Goal: Transaction & Acquisition: Purchase product/service

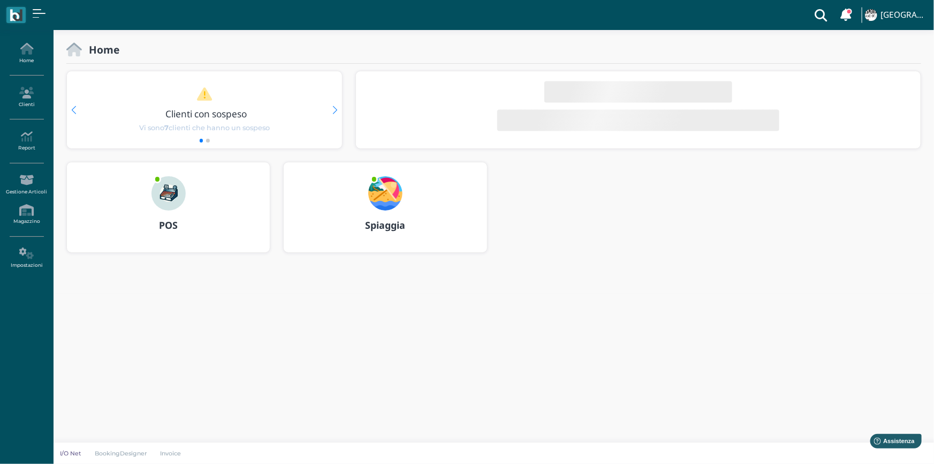
click at [169, 210] on div "POS" at bounding box center [168, 225] width 203 height 30
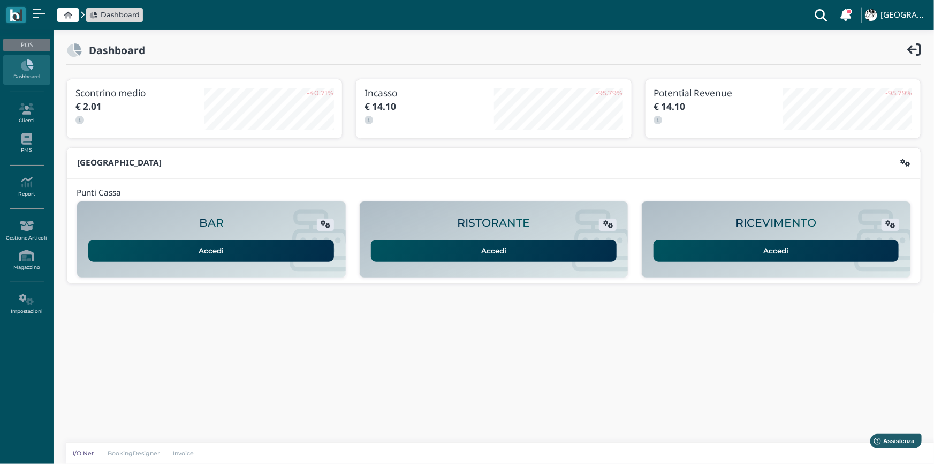
click at [774, 248] on link "Accedi" at bounding box center [777, 250] width 246 height 22
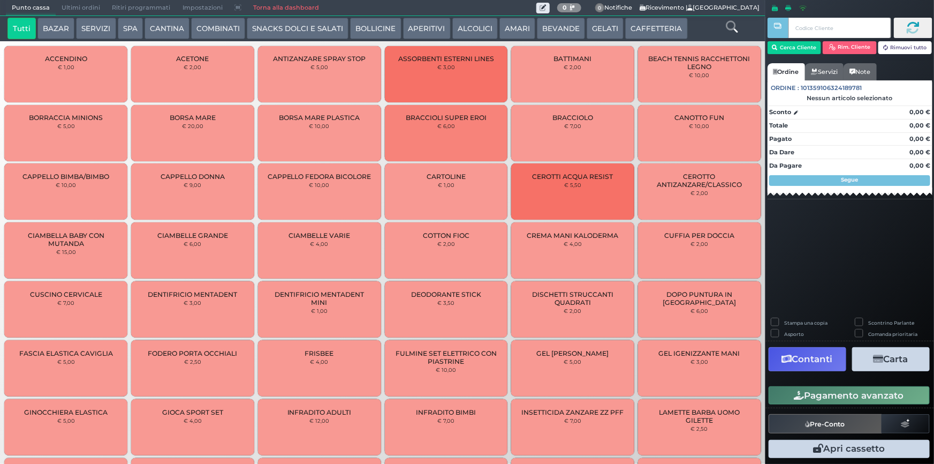
click at [652, 27] on button "CAFFETTERIA" at bounding box center [656, 28] width 62 height 21
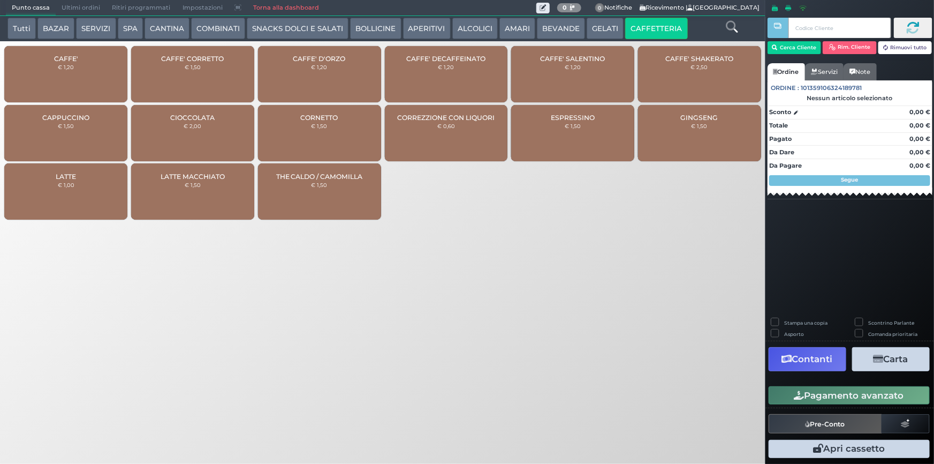
drag, startPoint x: 83, startPoint y: 69, endPoint x: 616, endPoint y: 141, distance: 537.5
click at [111, 70] on div "CAFFE' € 1,20" at bounding box center [65, 74] width 123 height 56
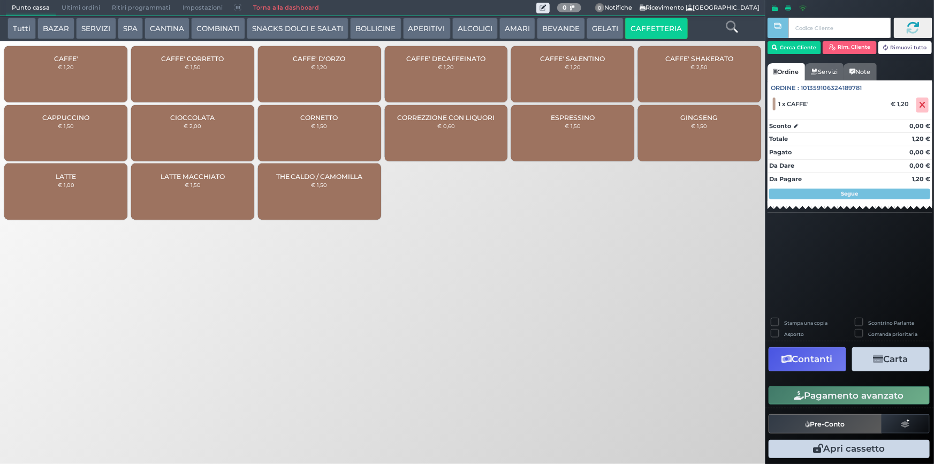
click at [874, 395] on button "Pagamento avanzato" at bounding box center [849, 395] width 161 height 18
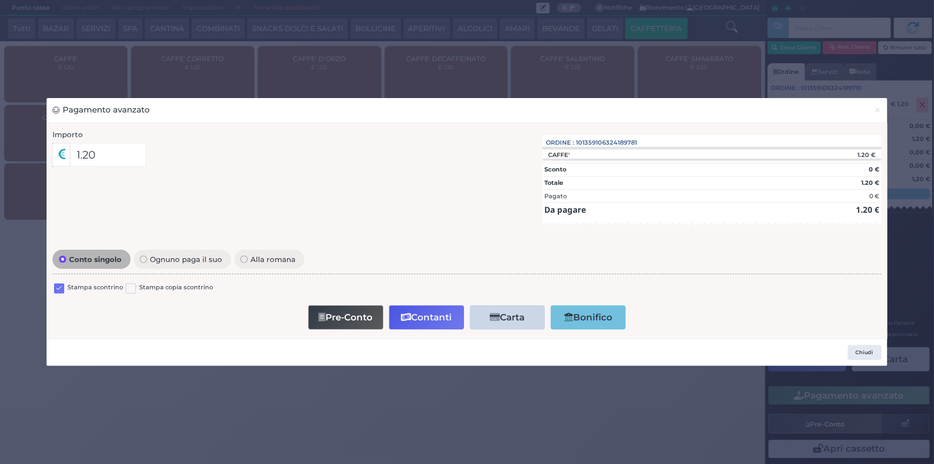
click at [58, 289] on label at bounding box center [59, 288] width 10 height 10
click at [0, 0] on input "checkbox" at bounding box center [0, 0] width 0 height 0
click at [878, 108] on span "×" at bounding box center [878, 110] width 7 height 12
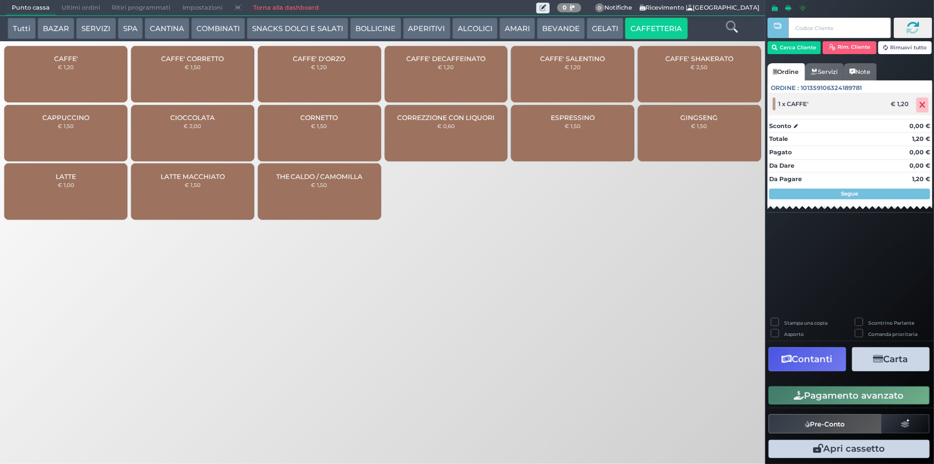
click at [921, 105] on icon at bounding box center [923, 105] width 6 height 1
